Goal: Use online tool/utility: Utilize a website feature to perform a specific function

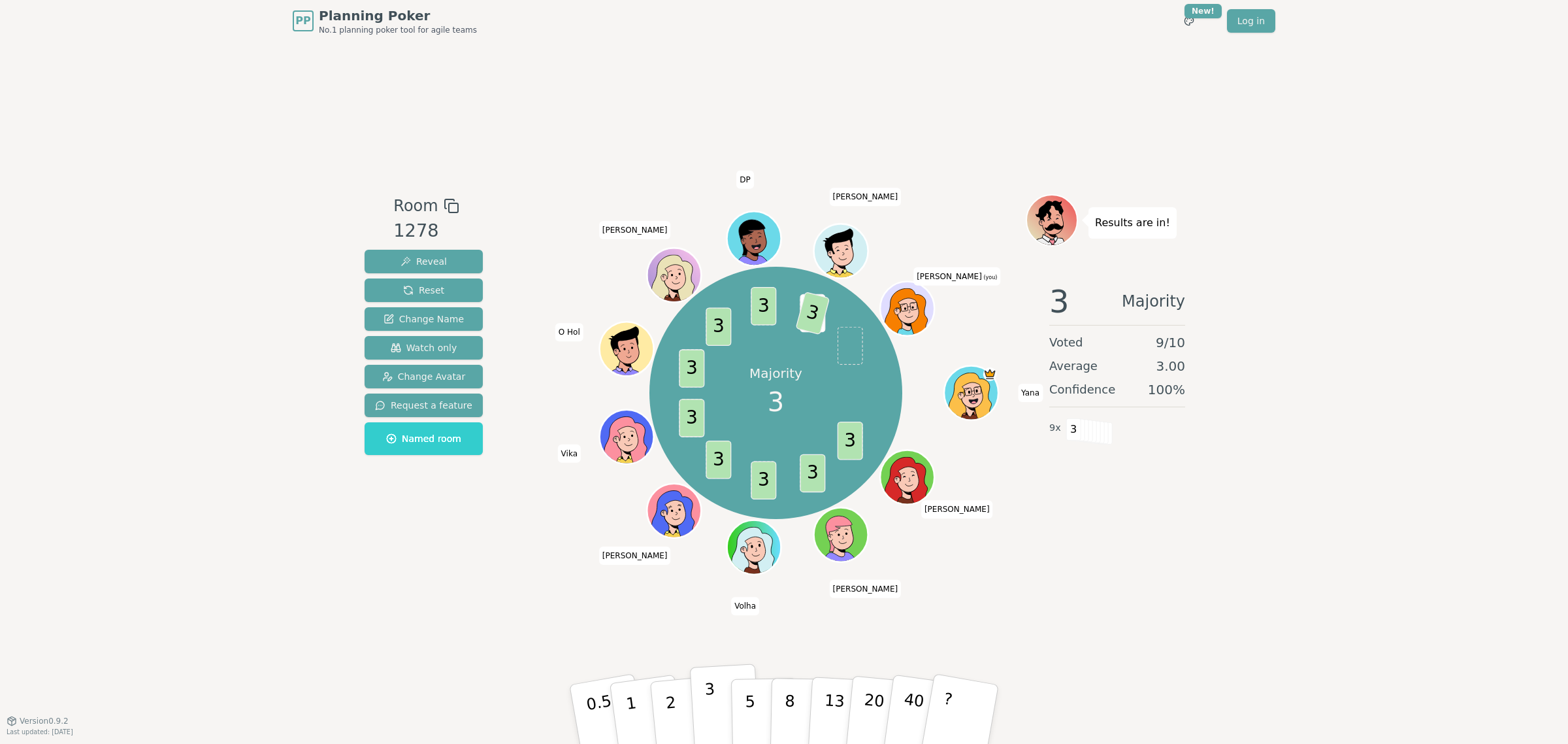
click at [706, 693] on p "3" at bounding box center [712, 715] width 14 height 71
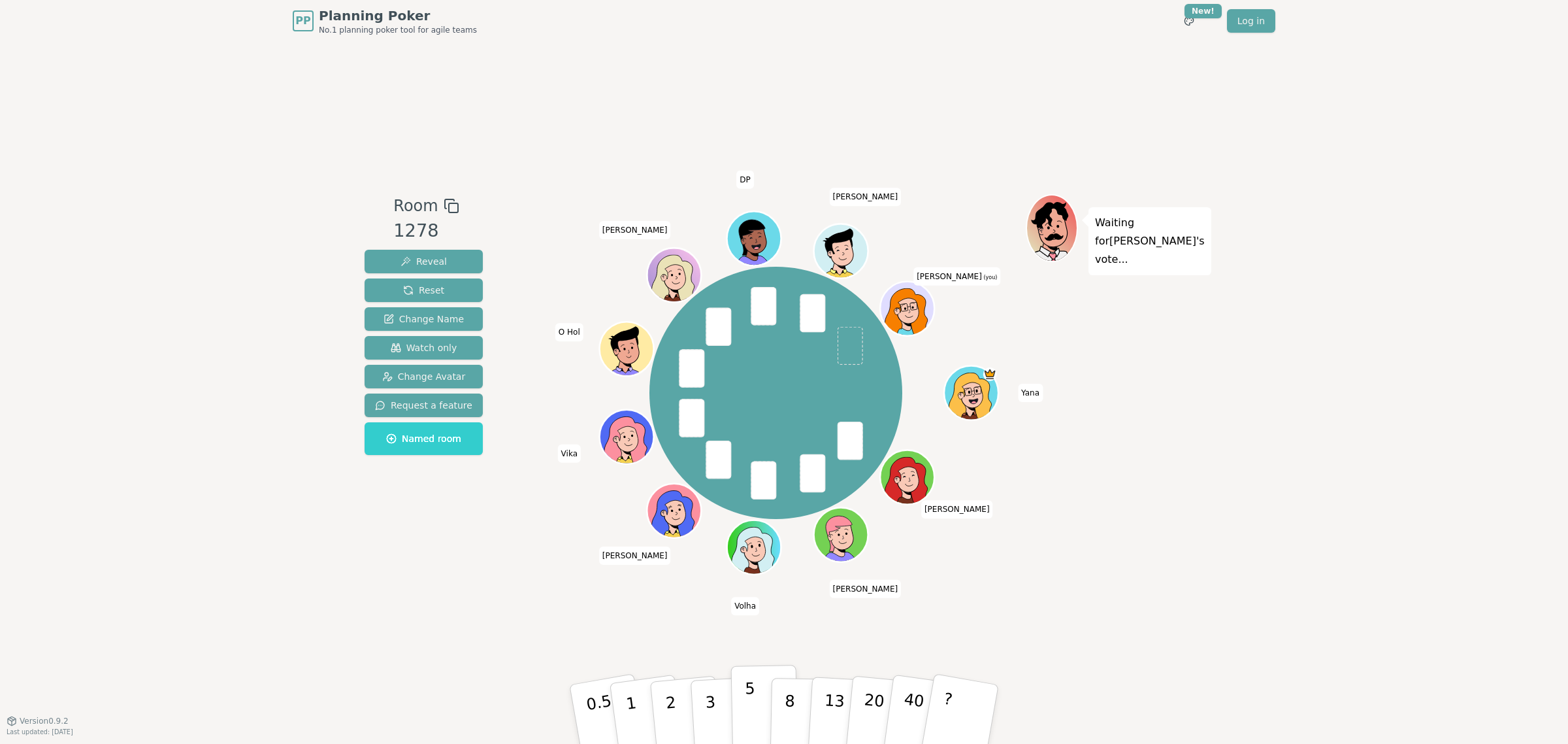
click at [744, 714] on button "5" at bounding box center [764, 714] width 67 height 99
click at [747, 706] on p "5" at bounding box center [751, 714] width 11 height 70
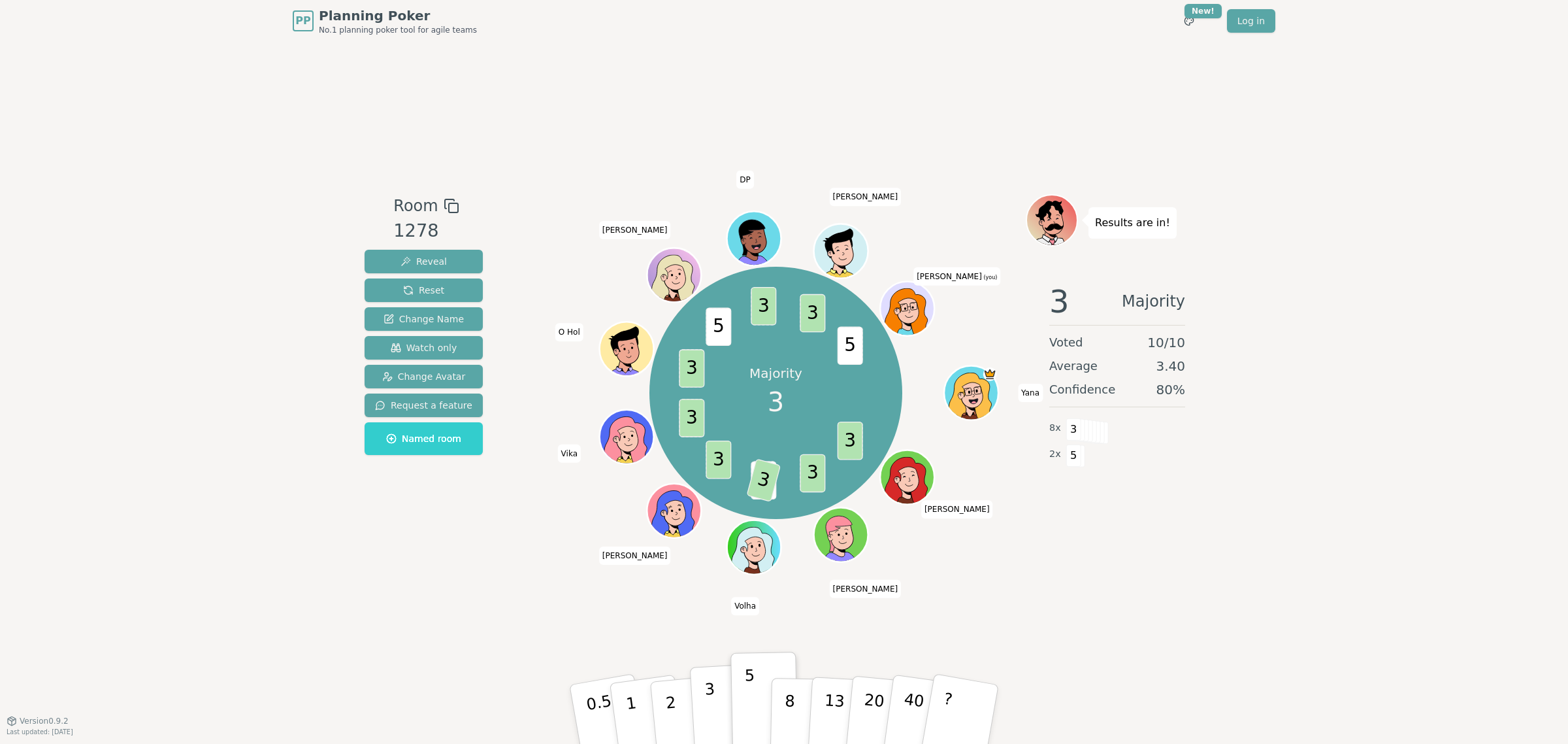
click at [714, 707] on button "3" at bounding box center [725, 714] width 71 height 102
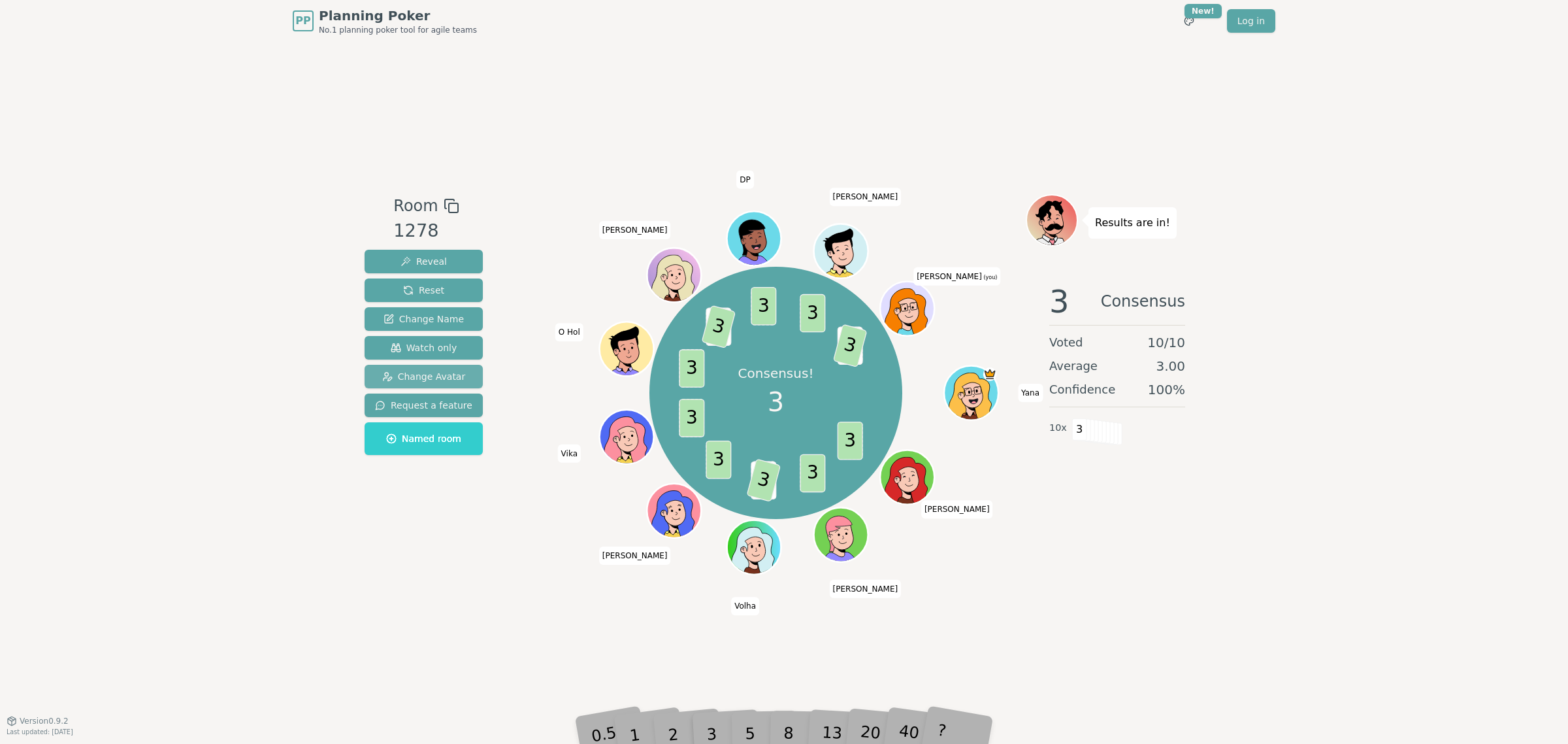
click at [440, 376] on span "Change Avatar" at bounding box center [424, 377] width 84 height 13
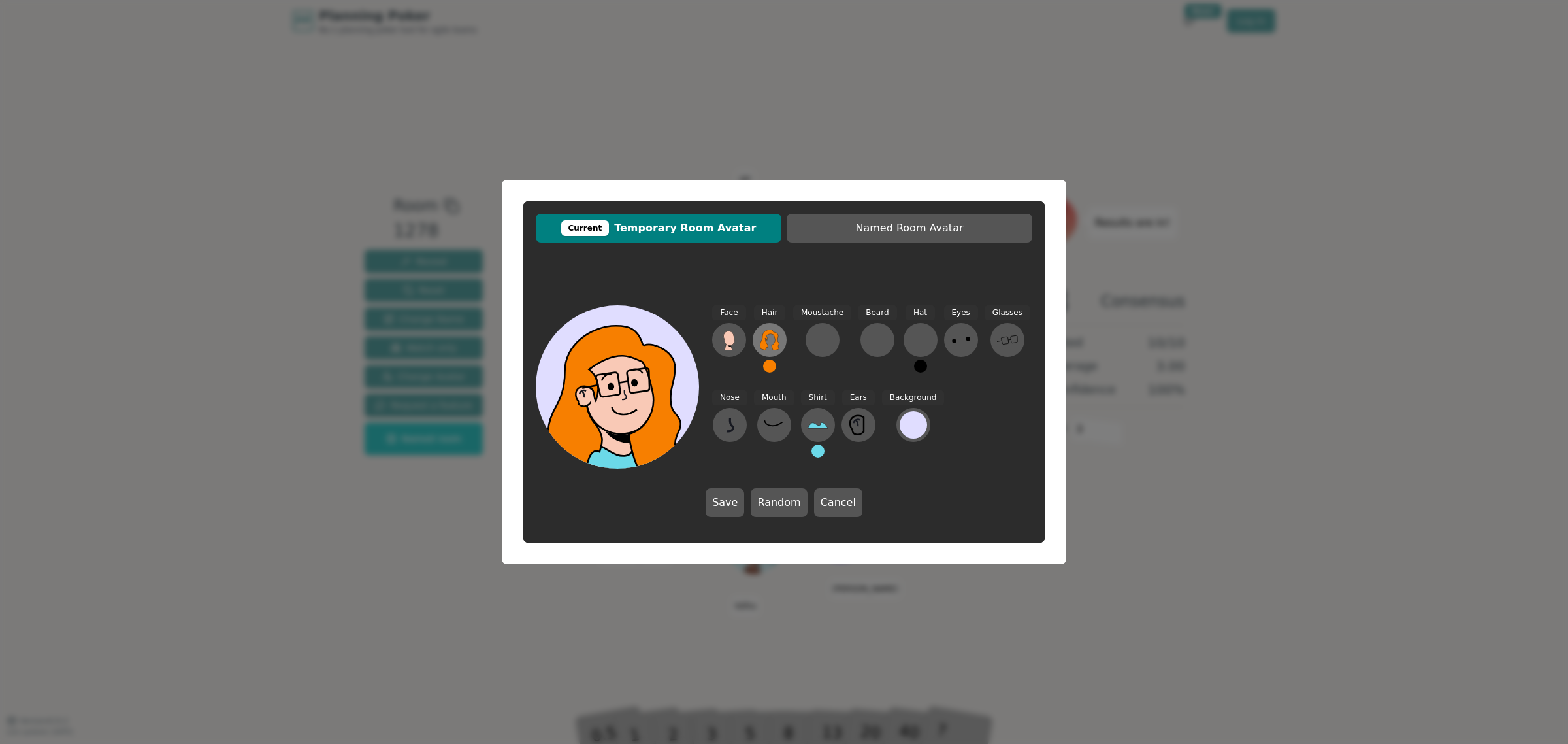
click at [772, 342] on icon at bounding box center [770, 340] width 21 height 21
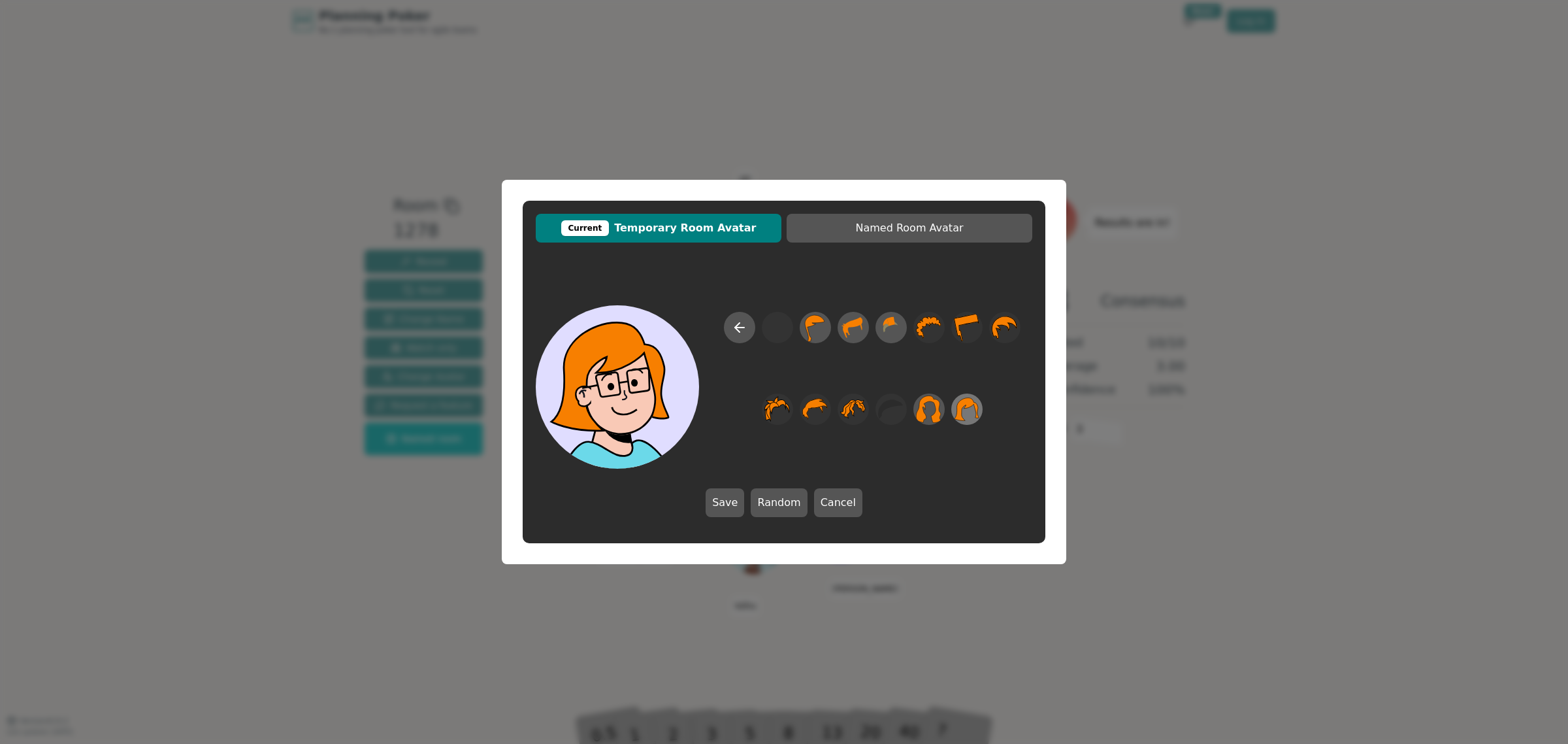
click at [965, 410] on icon at bounding box center [967, 410] width 26 height 30
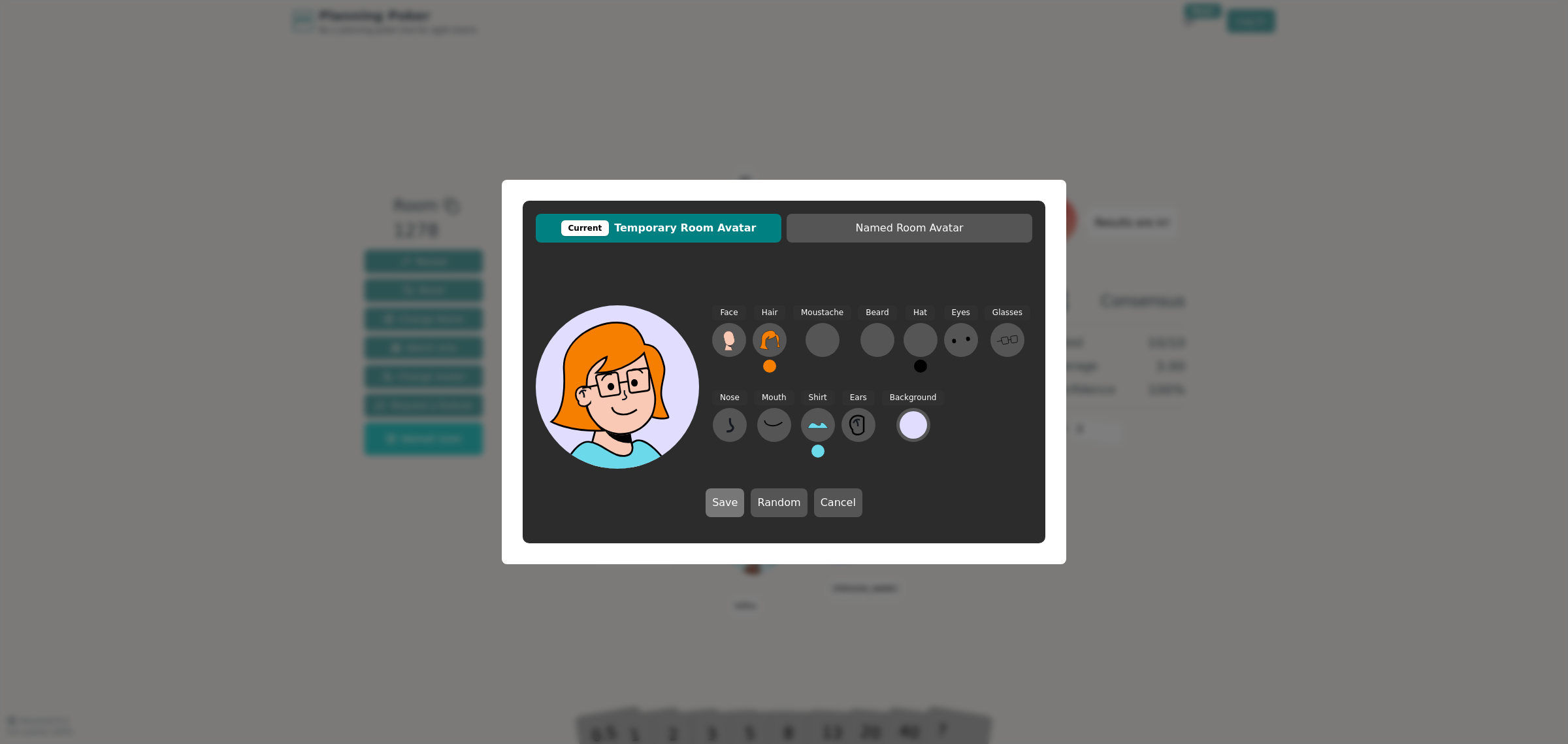
click at [722, 501] on button "Save" at bounding box center [725, 502] width 38 height 29
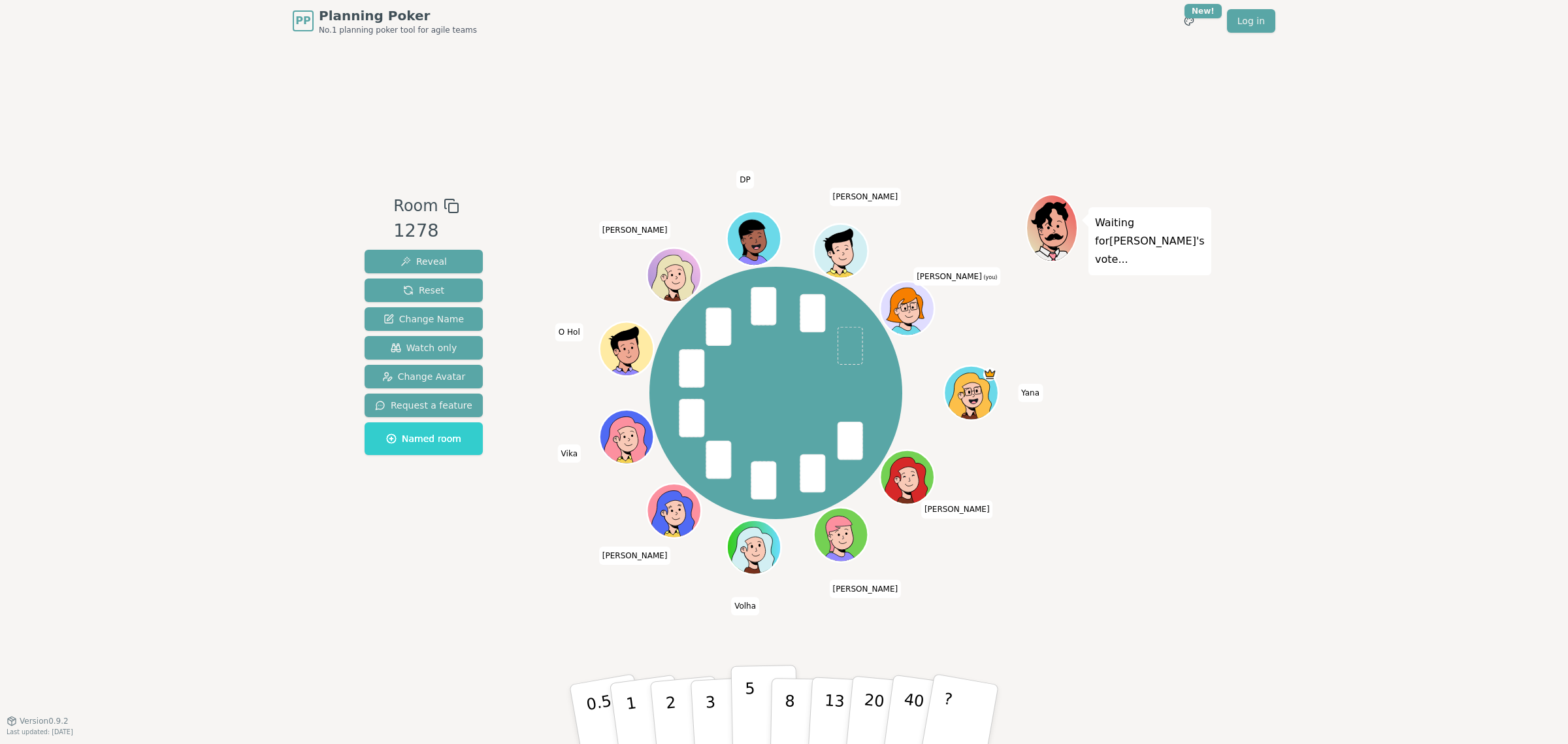
click at [747, 702] on p "5" at bounding box center [751, 714] width 11 height 70
